Goal: Information Seeking & Learning: Learn about a topic

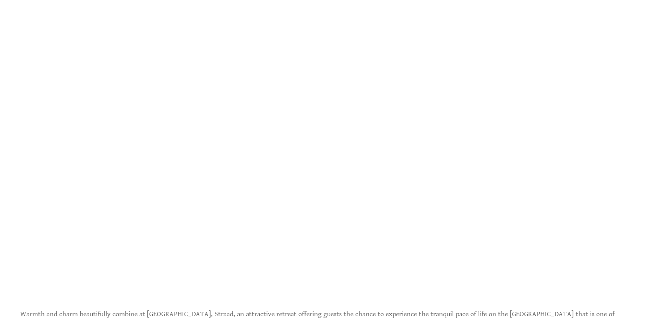
scroll to position [394, 0]
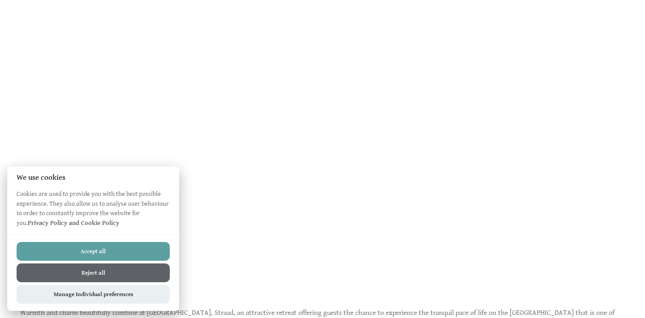
click at [111, 252] on button "Accept all" at bounding box center [93, 251] width 153 height 19
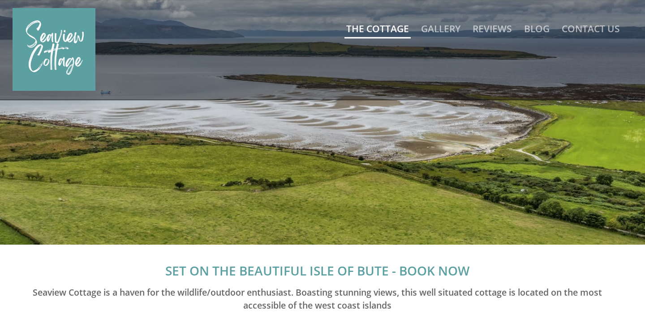
click at [387, 34] on link "The Cottage" at bounding box center [377, 28] width 63 height 13
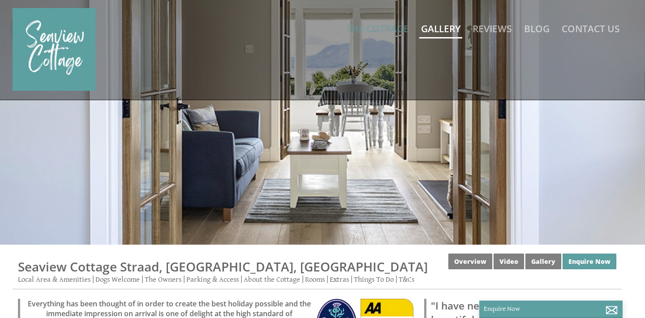
click at [441, 30] on link "Gallery" at bounding box center [440, 28] width 39 height 13
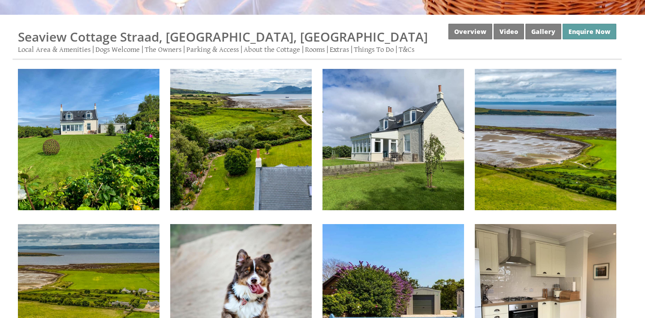
scroll to position [231, 0]
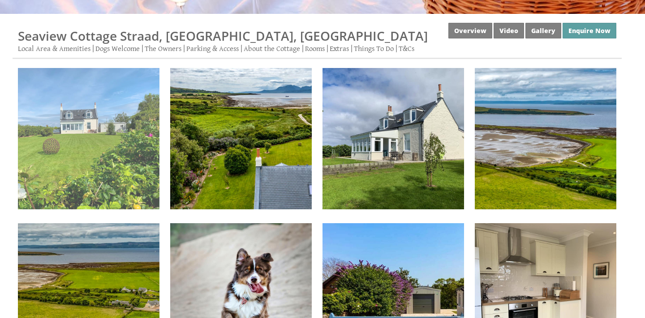
click at [127, 160] on img at bounding box center [88, 138] width 141 height 141
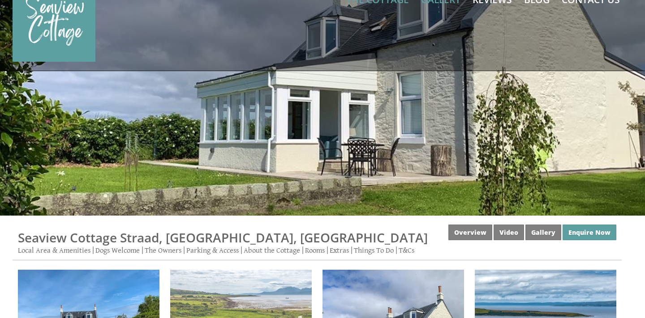
scroll to position [0, 0]
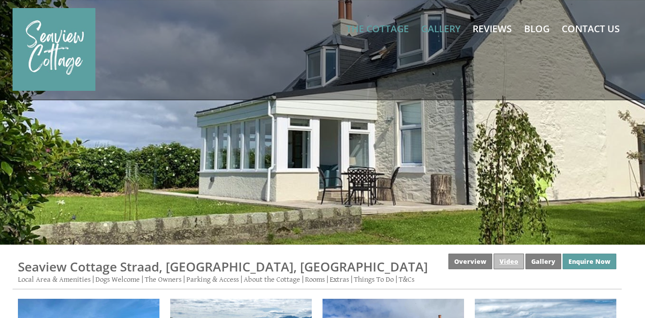
click at [513, 260] on link "Video" at bounding box center [508, 262] width 30 height 16
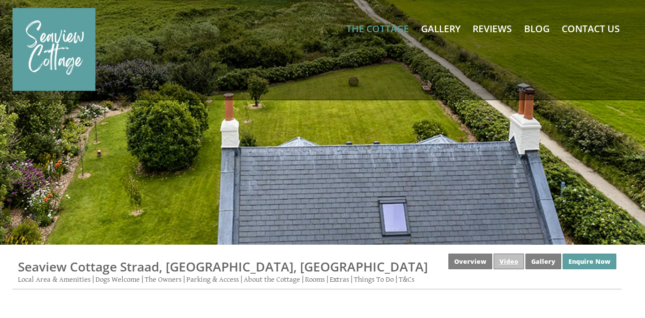
click at [510, 260] on link "Video" at bounding box center [508, 262] width 30 height 16
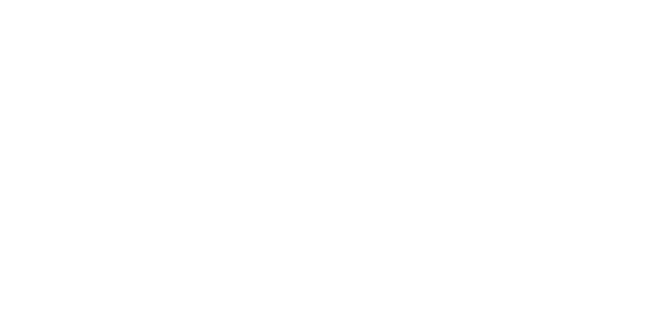
scroll to position [337, 0]
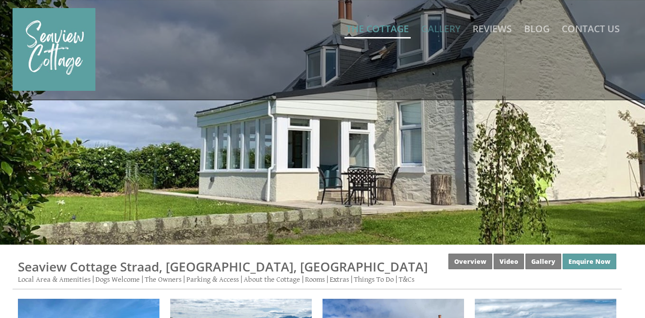
click at [388, 26] on link "The Cottage" at bounding box center [377, 28] width 63 height 13
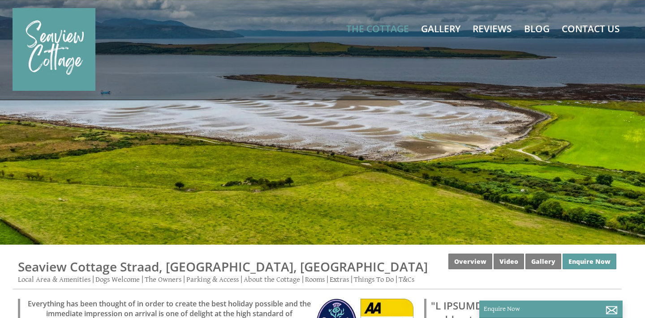
click at [507, 147] on div at bounding box center [322, 122] width 645 height 245
click at [377, 32] on link "The Cottage" at bounding box center [377, 28] width 63 height 13
click at [457, 29] on link "Gallery" at bounding box center [440, 28] width 39 height 13
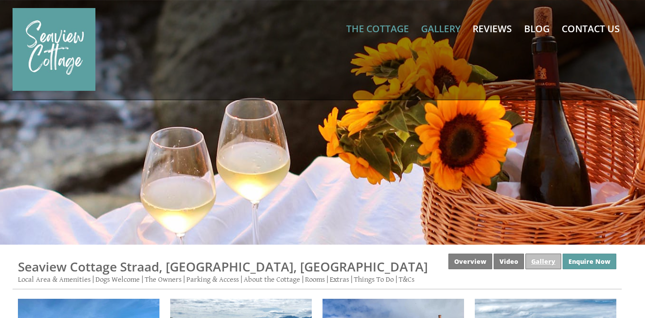
click at [538, 264] on link "Gallery" at bounding box center [543, 262] width 36 height 16
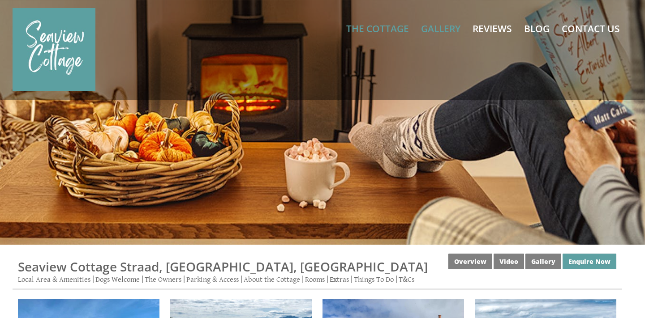
click at [622, 143] on div at bounding box center [322, 122] width 645 height 245
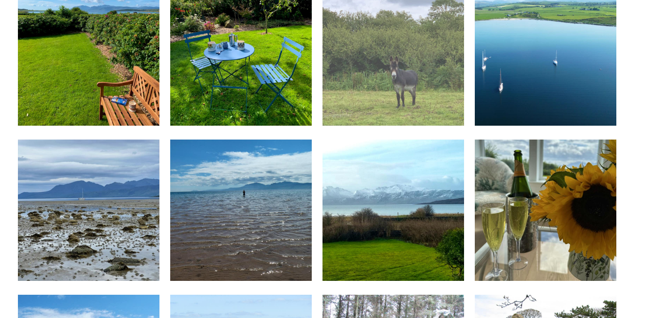
scroll to position [1339, 0]
